Goal: Task Accomplishment & Management: Manage account settings

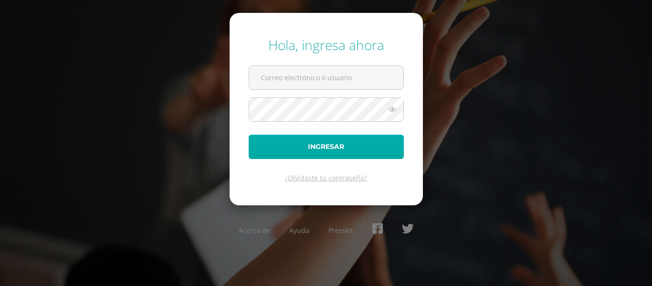
type input "480@laestrella.edu.gt"
click at [311, 143] on button "Ingresar" at bounding box center [326, 147] width 155 height 24
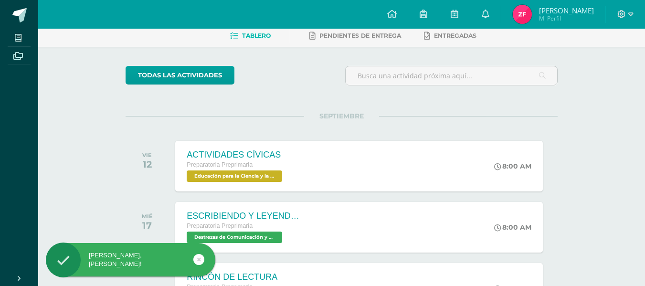
scroll to position [95, 0]
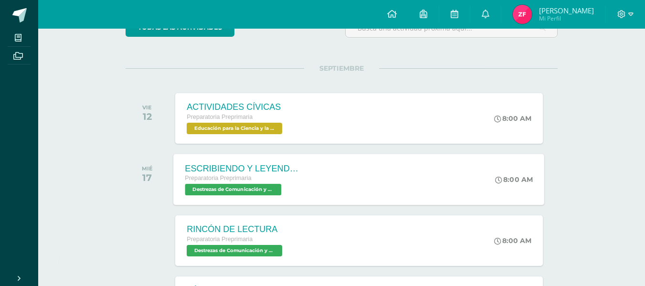
click at [231, 163] on div "ESCRIBIENDO Y LEYENDO CON LEO" at bounding box center [243, 168] width 116 height 10
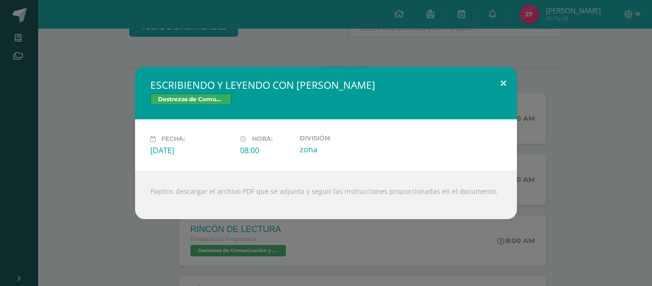
click at [504, 85] on button at bounding box center [503, 83] width 27 height 32
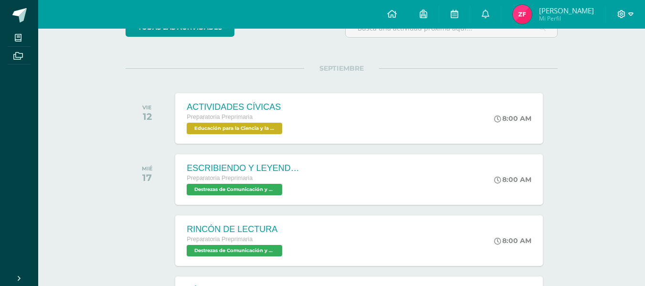
click at [631, 15] on icon at bounding box center [630, 14] width 5 height 9
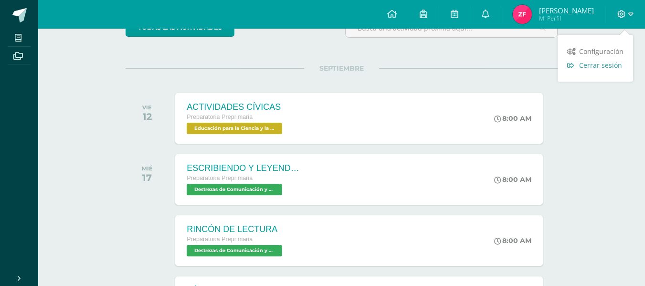
click at [589, 66] on span "Cerrar sesión" at bounding box center [600, 65] width 43 height 9
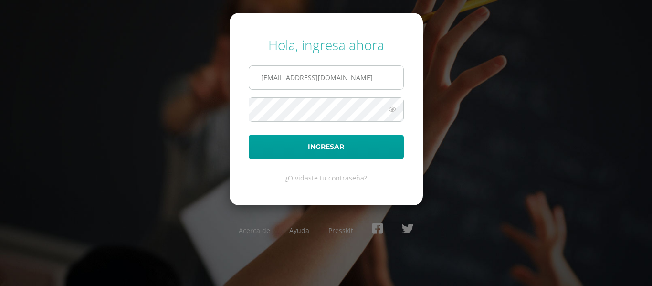
click at [372, 87] on input "[EMAIL_ADDRESS][DOMAIN_NAME]" at bounding box center [326, 77] width 154 height 23
type input "[EMAIL_ADDRESS][DOMAIN_NAME]"
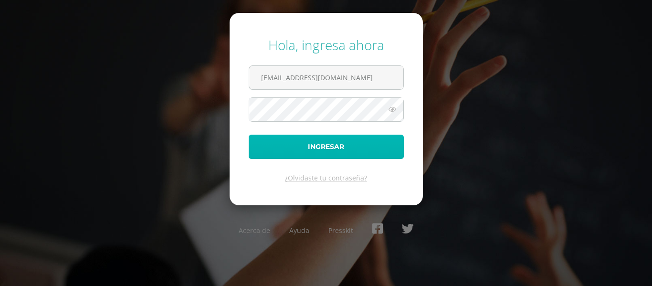
click at [336, 146] on button "Ingresar" at bounding box center [326, 147] width 155 height 24
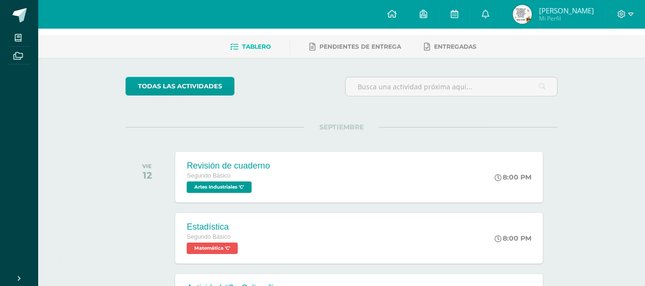
scroll to position [48, 0]
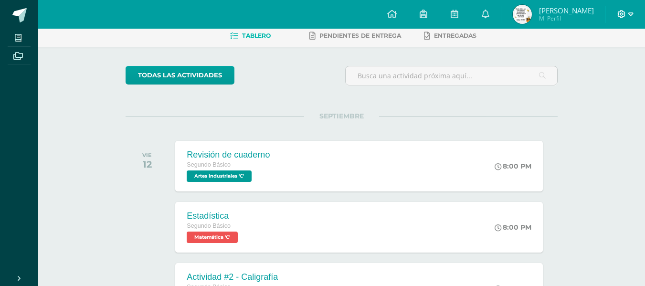
click at [631, 12] on icon at bounding box center [630, 14] width 5 height 9
click at [612, 66] on span "Cerrar sesión" at bounding box center [600, 65] width 43 height 9
